Goal: Navigation & Orientation: Find specific page/section

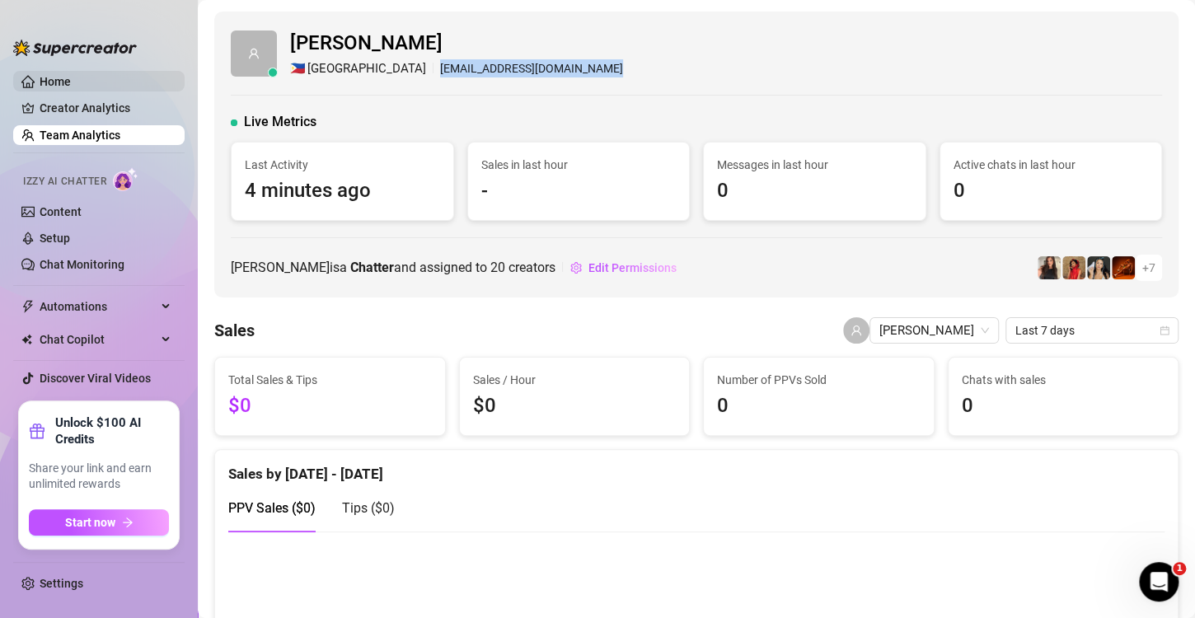
click at [71, 82] on link "Home" at bounding box center [55, 81] width 31 height 13
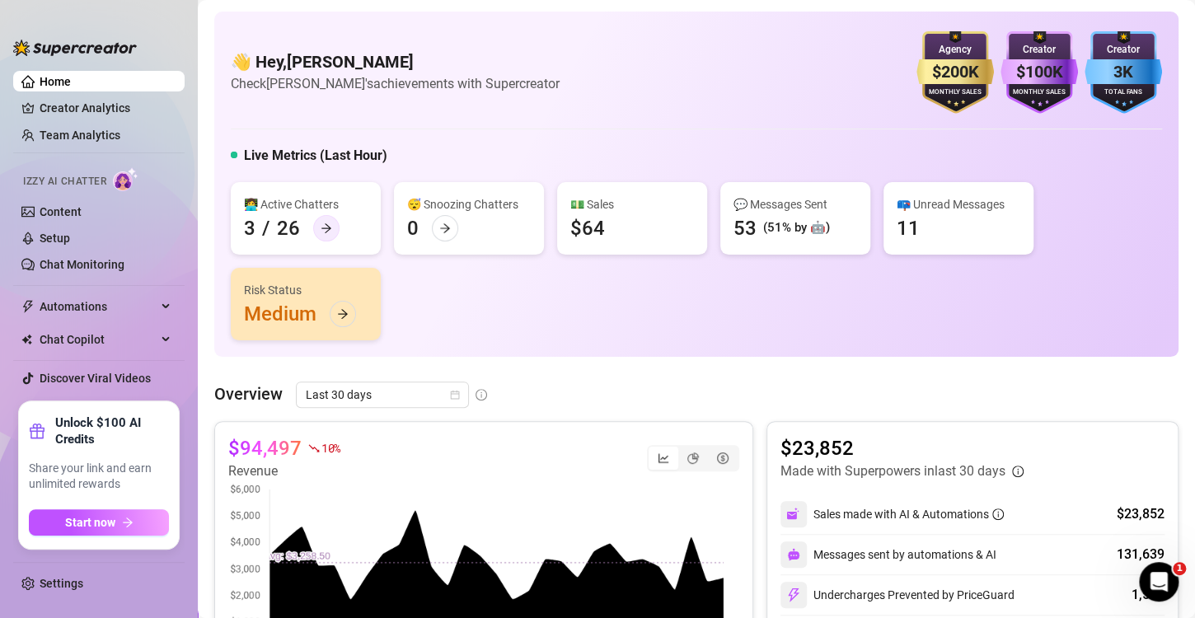
click at [336, 230] on div at bounding box center [326, 228] width 26 height 26
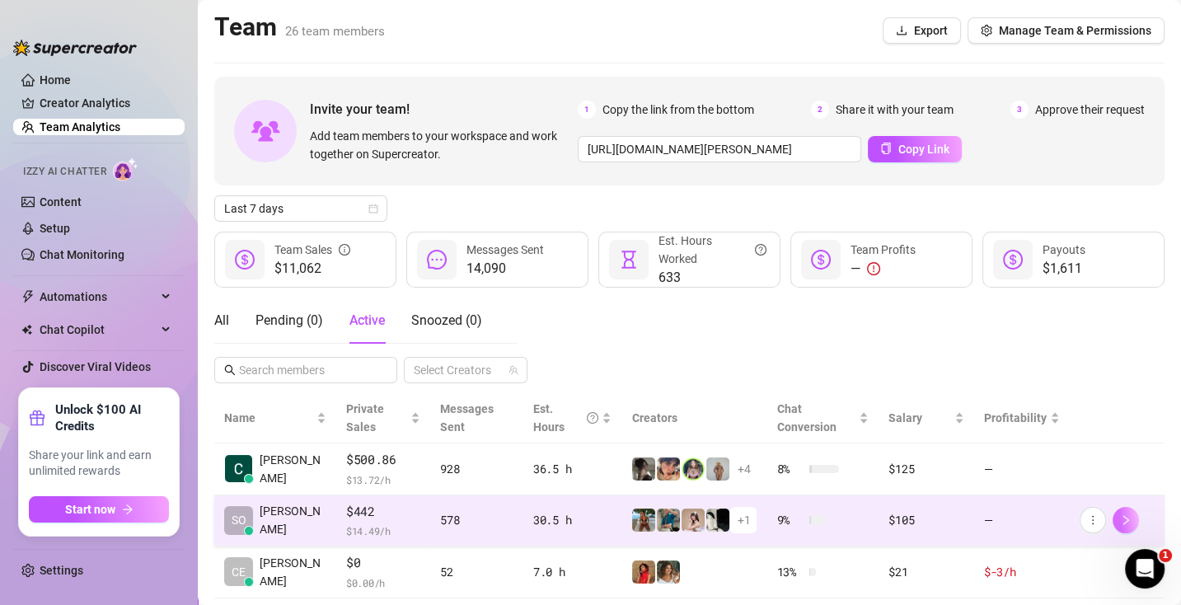
click at [1126, 528] on button "button" at bounding box center [1126, 520] width 26 height 26
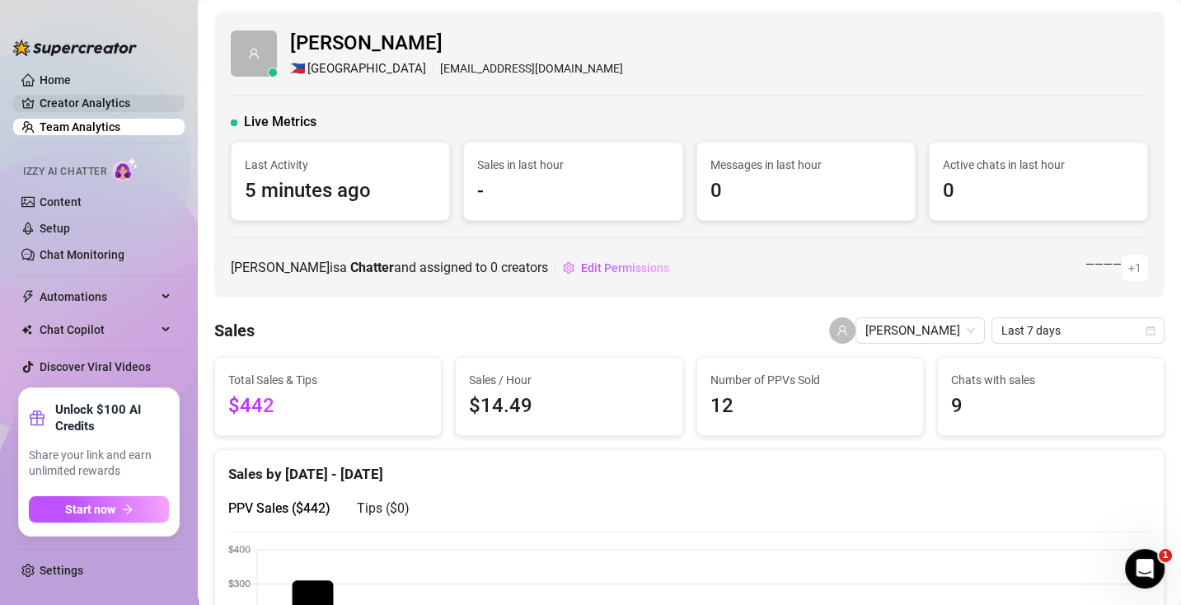
click at [71, 73] on link "Home" at bounding box center [55, 79] width 31 height 13
click at [71, 82] on link "Home" at bounding box center [55, 79] width 31 height 13
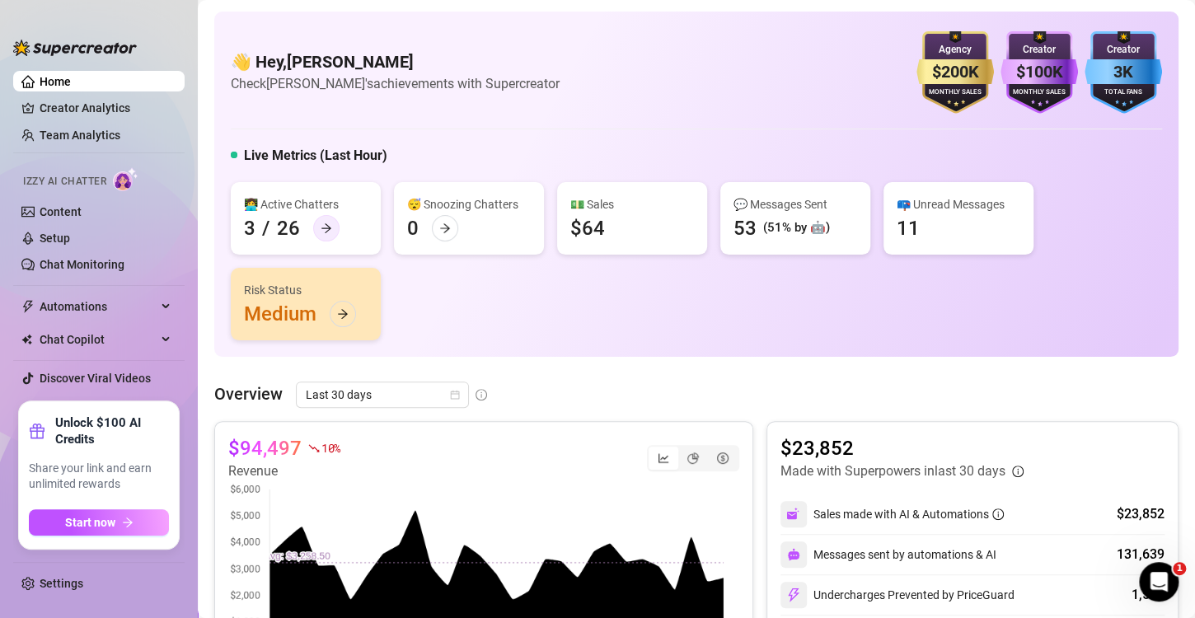
click at [321, 232] on icon "arrow-right" at bounding box center [327, 229] width 12 height 12
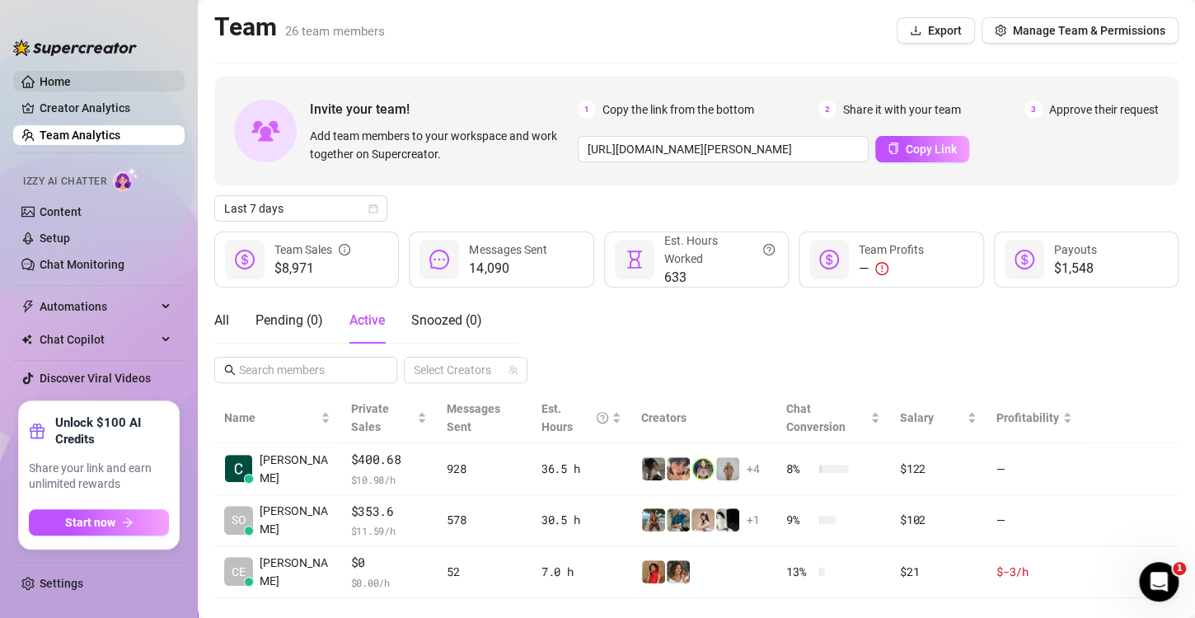
click at [71, 76] on link "Home" at bounding box center [55, 81] width 31 height 13
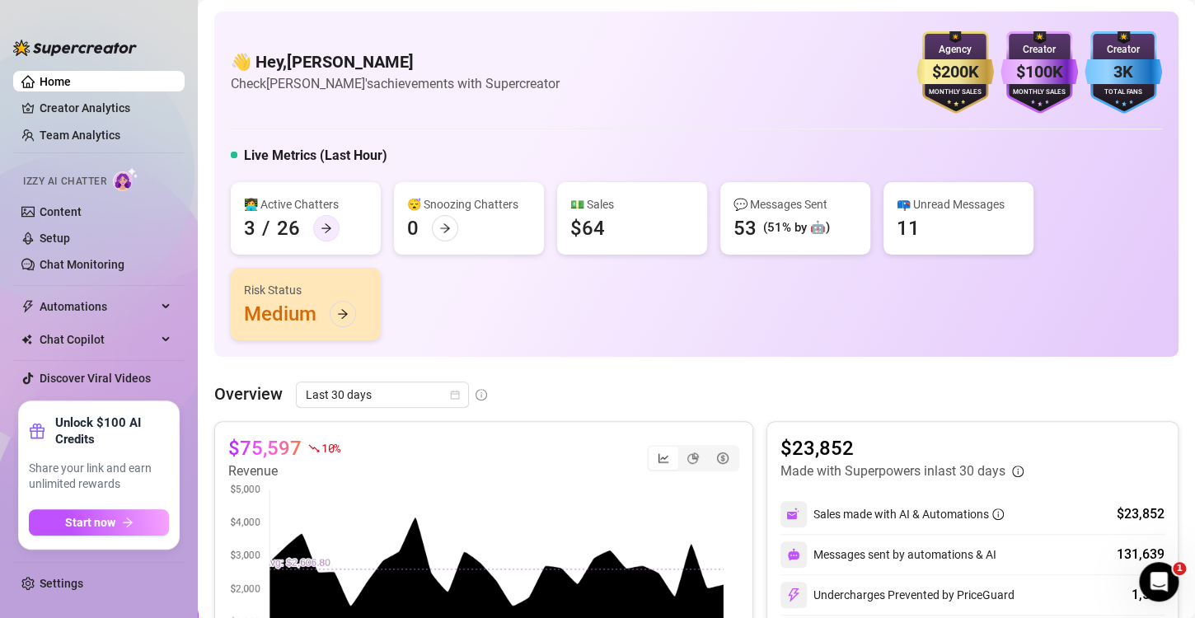
click at [318, 221] on div at bounding box center [326, 228] width 26 height 26
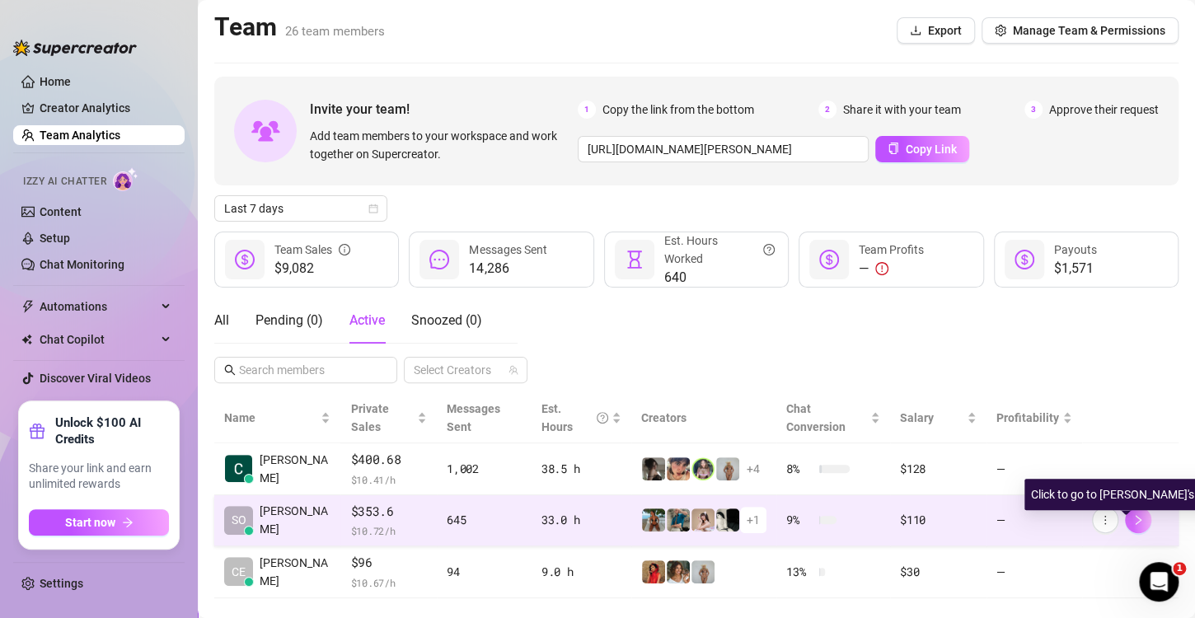
click at [1131, 518] on button "button" at bounding box center [1138, 520] width 26 height 26
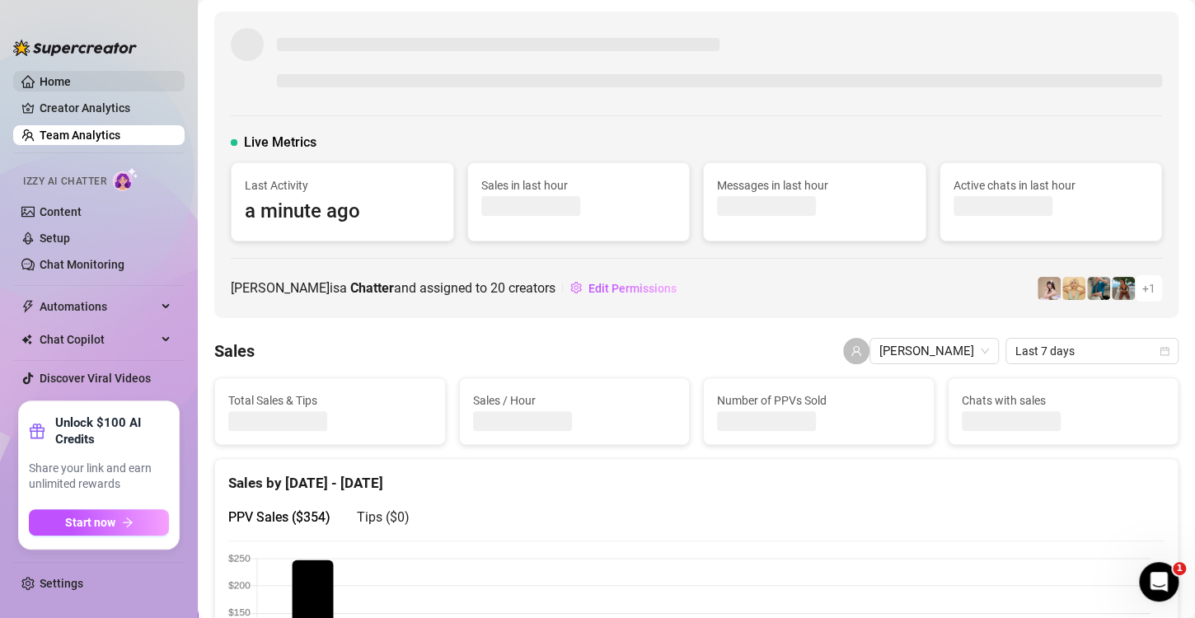
click at [70, 85] on link "Home" at bounding box center [55, 81] width 31 height 13
